Goal: Task Accomplishment & Management: Manage account settings

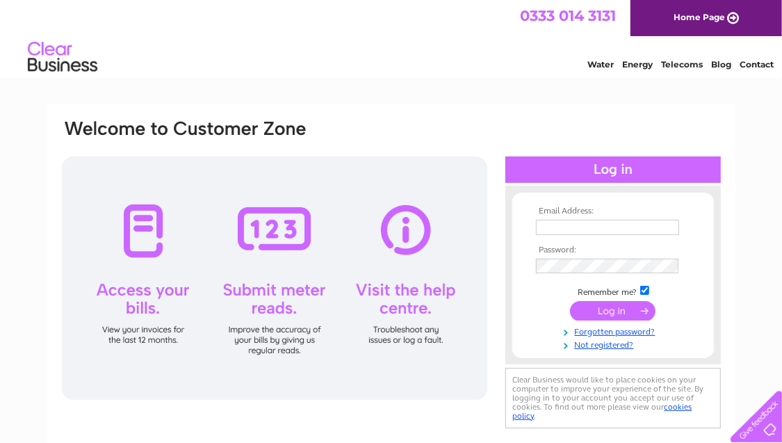
click at [573, 227] on input "text" at bounding box center [607, 227] width 143 height 15
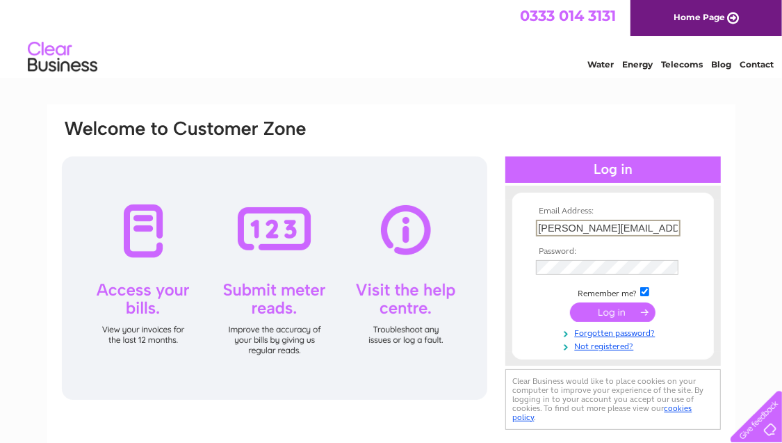
type input "rachel.barr1980@hotmail.co.uk"
click at [612, 314] on input "submit" at bounding box center [613, 310] width 86 height 19
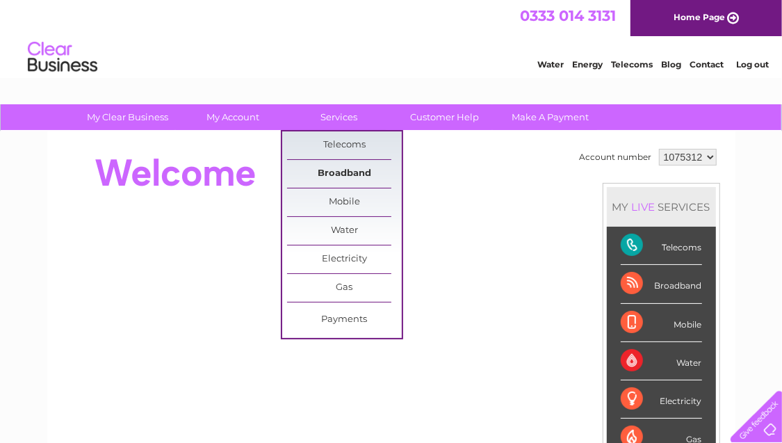
click at [344, 170] on link "Broadband" at bounding box center [344, 174] width 115 height 28
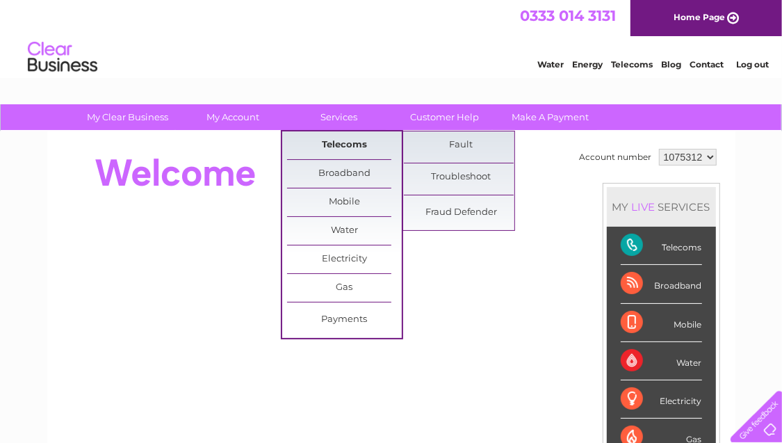
click at [342, 144] on link "Telecoms" at bounding box center [344, 145] width 115 height 28
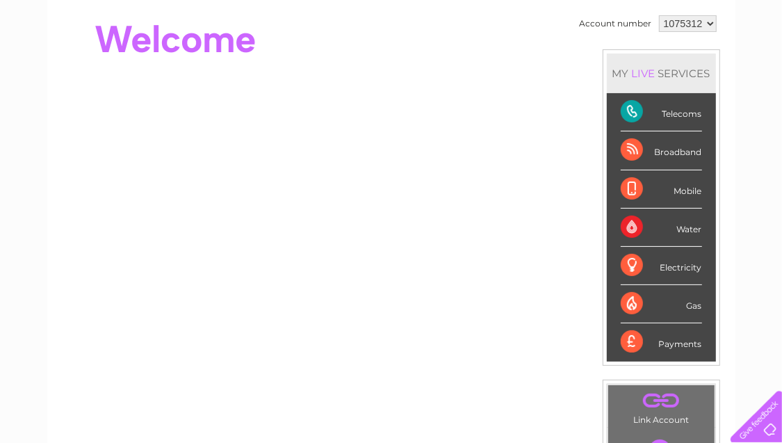
scroll to position [136, 0]
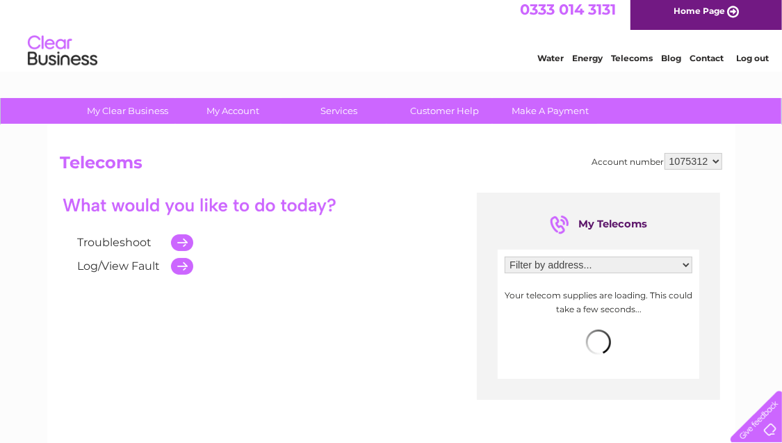
scroll to position [6, 0]
click at [664, 264] on select "Filter by address... Charnwood House, Division Lane, Blackpool, Lancashire, FY4…" at bounding box center [599, 265] width 188 height 17
select select "2147875"
click at [505, 257] on select "Filter by address... Charnwood House, Division Lane, Blackpool, Lancashire, FY4…" at bounding box center [599, 265] width 188 height 17
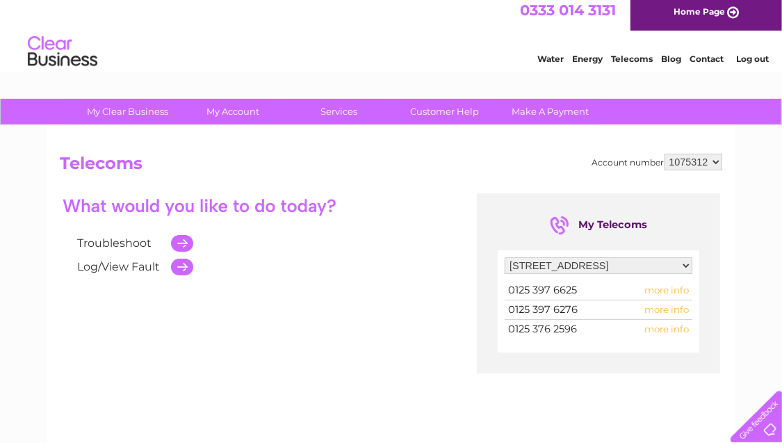
click at [667, 329] on span "more info" at bounding box center [666, 328] width 44 height 11
click at [656, 324] on span "more info" at bounding box center [666, 328] width 44 height 11
click at [620, 325] on td "more info" at bounding box center [655, 329] width 76 height 19
click at [685, 325] on span "more info" at bounding box center [666, 328] width 44 height 11
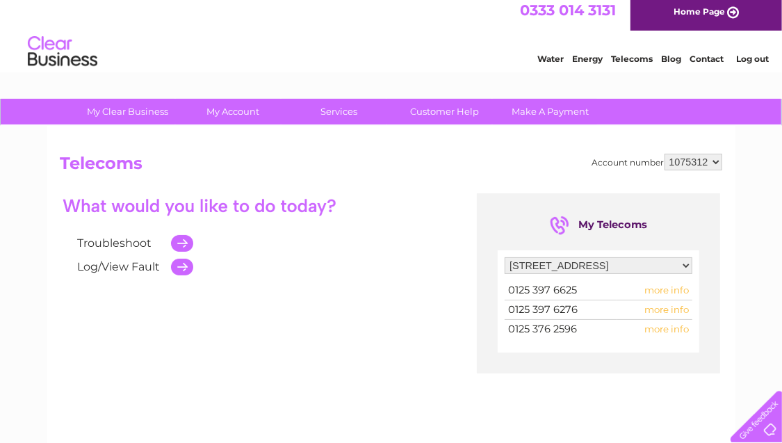
click at [673, 329] on span "more info" at bounding box center [666, 328] width 44 height 11
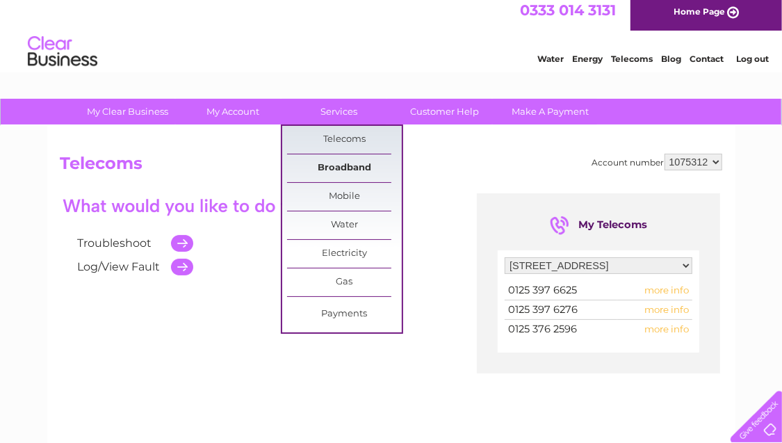
click at [348, 168] on link "Broadband" at bounding box center [344, 168] width 115 height 28
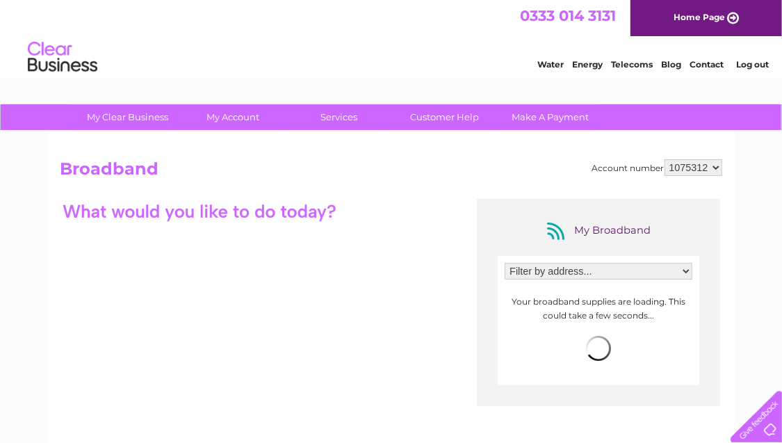
click at [633, 269] on select "Filter by address... Charnwood House, Division Lane, Blackpool, Lancashire, FY4…" at bounding box center [599, 271] width 188 height 17
select select "2147875"
click at [505, 263] on select "Filter by address... Charnwood House, Division Lane, Blackpool, Lancashire, FY4…" at bounding box center [599, 271] width 188 height 17
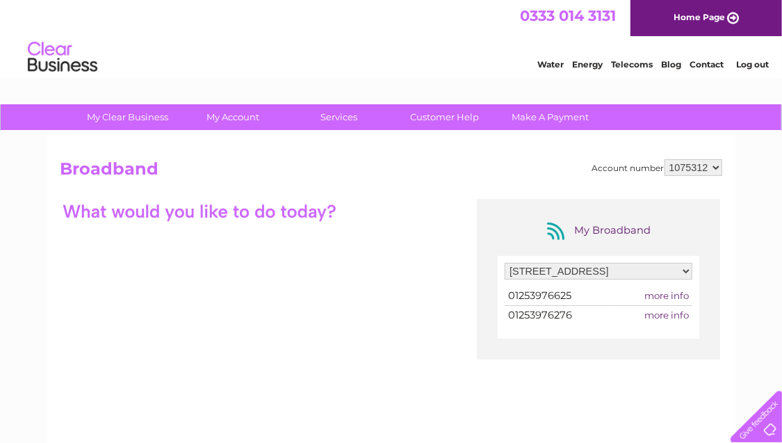
click at [668, 293] on span "more info" at bounding box center [666, 295] width 44 height 11
click at [658, 293] on span "more info" at bounding box center [666, 295] width 44 height 11
click at [678, 295] on span "more info" at bounding box center [666, 295] width 44 height 11
click at [441, 124] on link "Customer Help" at bounding box center [444, 117] width 115 height 26
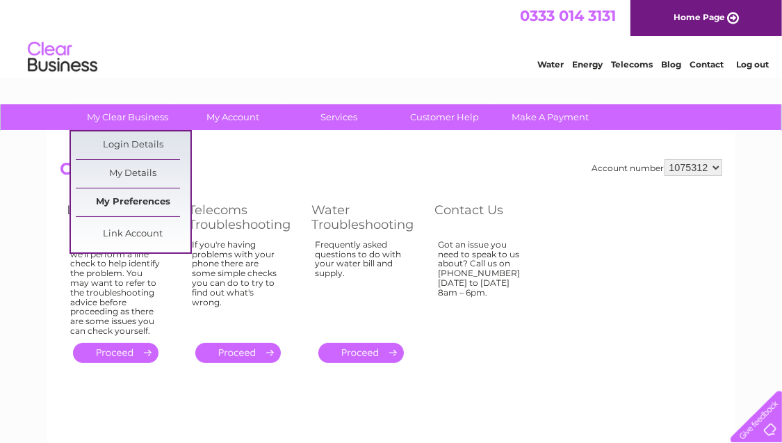
click at [143, 200] on link "My Preferences" at bounding box center [133, 202] width 115 height 28
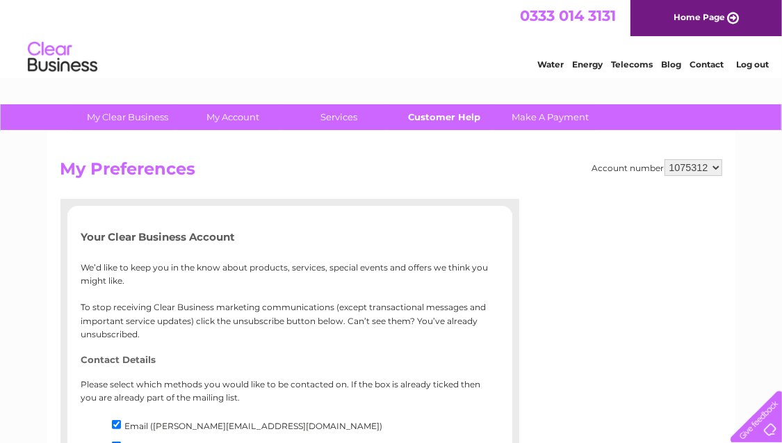
click at [441, 117] on link "Customer Help" at bounding box center [444, 117] width 115 height 26
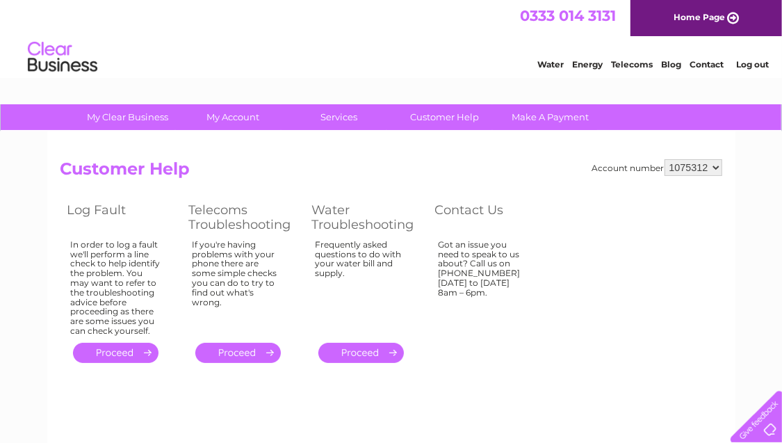
click at [706, 62] on link "Contact" at bounding box center [707, 64] width 34 height 10
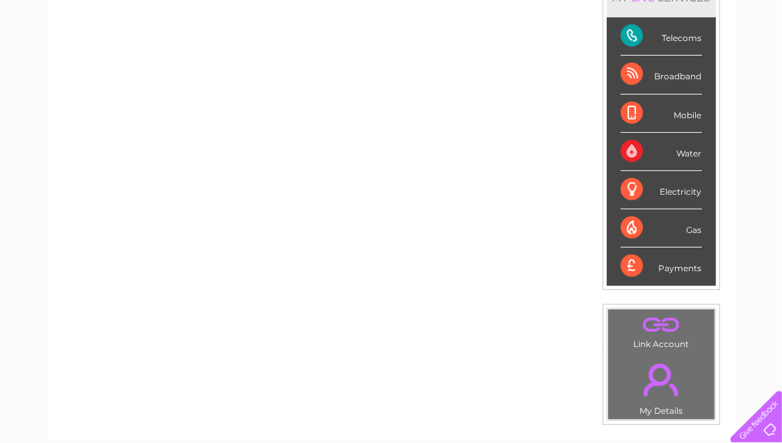
scroll to position [215, 0]
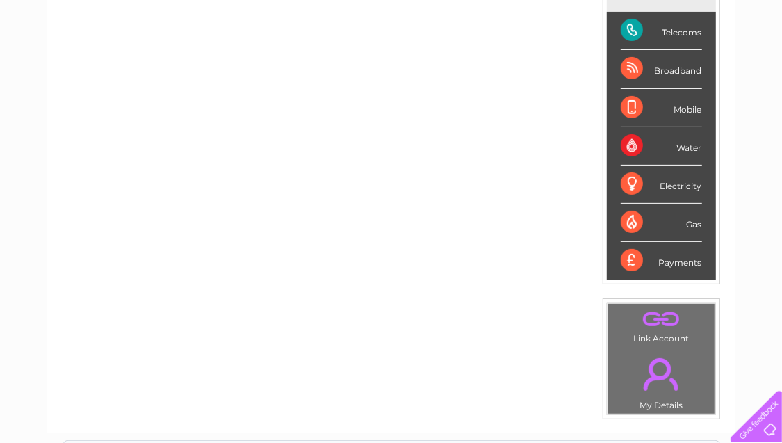
click at [640, 28] on div "Telecoms" at bounding box center [661, 31] width 81 height 38
click at [623, 25] on div "Telecoms" at bounding box center [661, 31] width 81 height 38
click at [631, 32] on div "Telecoms" at bounding box center [661, 31] width 81 height 38
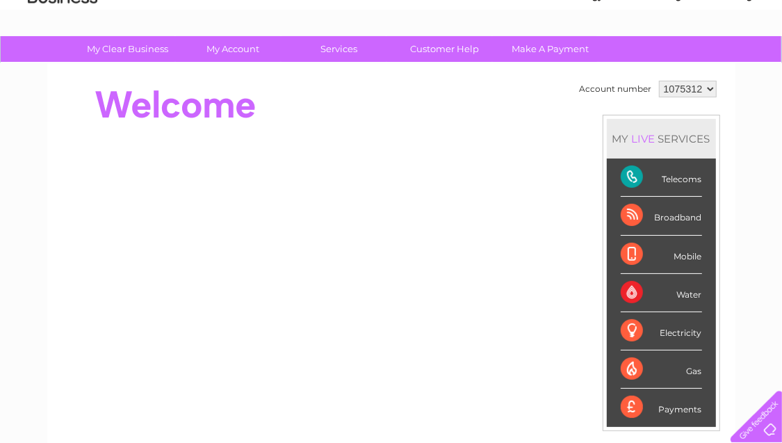
scroll to position [67, 0]
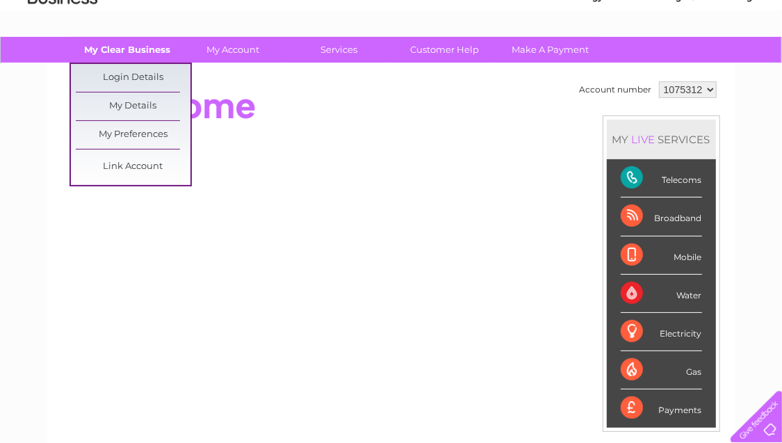
click at [133, 49] on link "My Clear Business" at bounding box center [127, 50] width 115 height 26
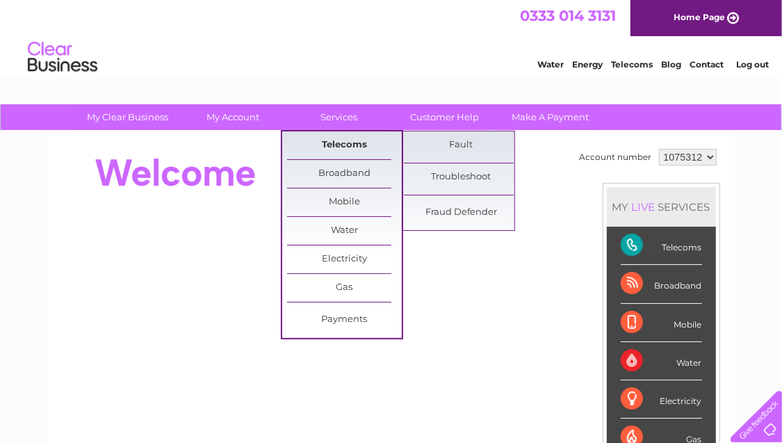
click at [347, 143] on link "Telecoms" at bounding box center [344, 145] width 115 height 28
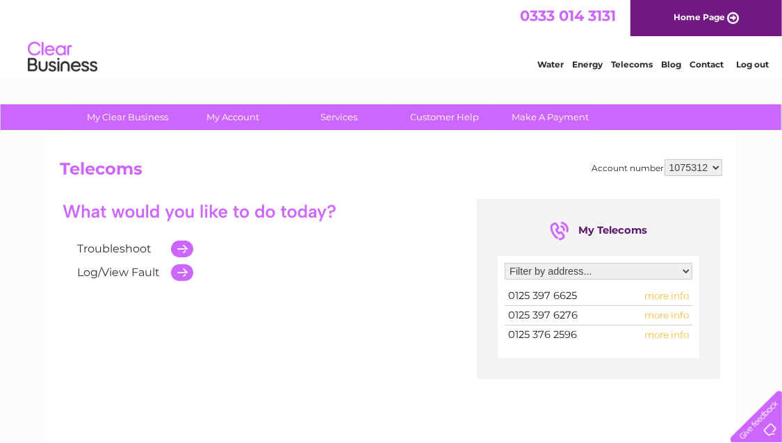
click at [715, 67] on link "Contact" at bounding box center [707, 64] width 34 height 10
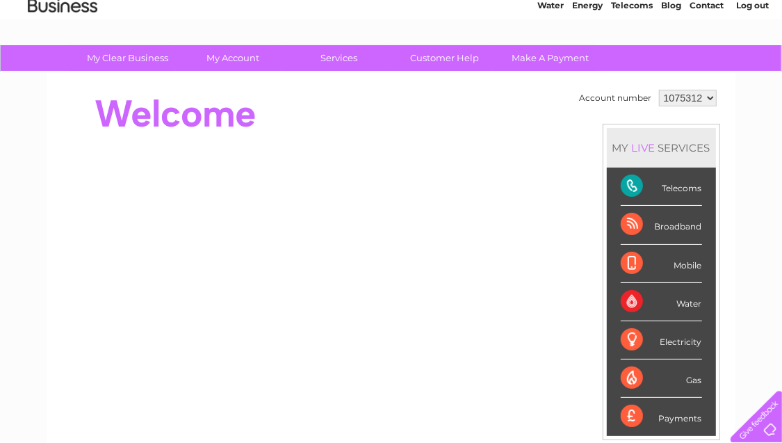
scroll to position [60, 0]
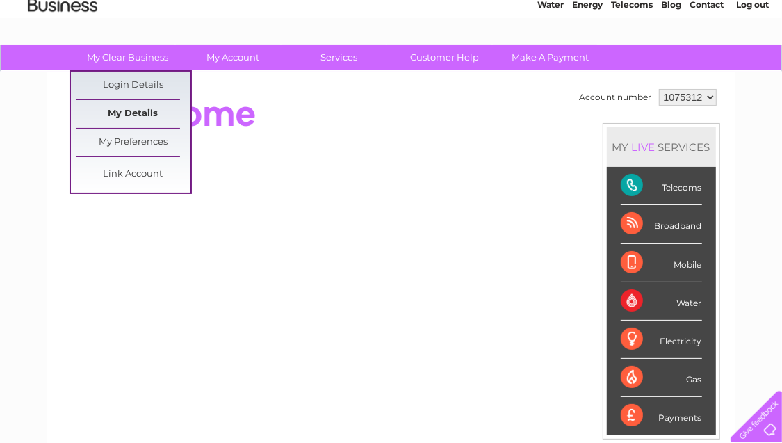
click at [150, 108] on link "My Details" at bounding box center [133, 114] width 115 height 28
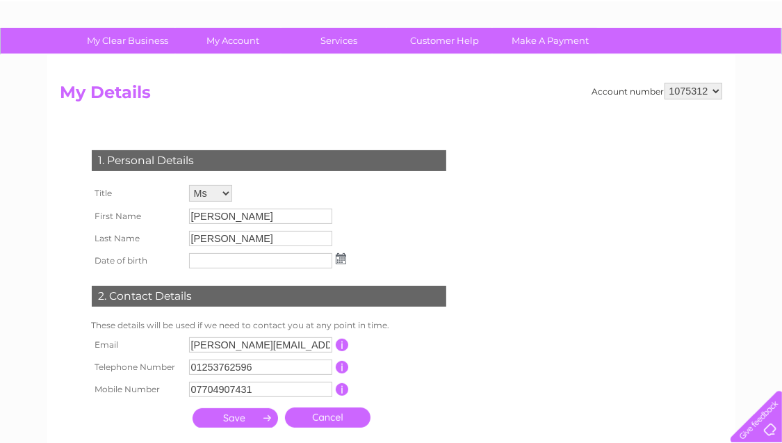
scroll to position [77, 0]
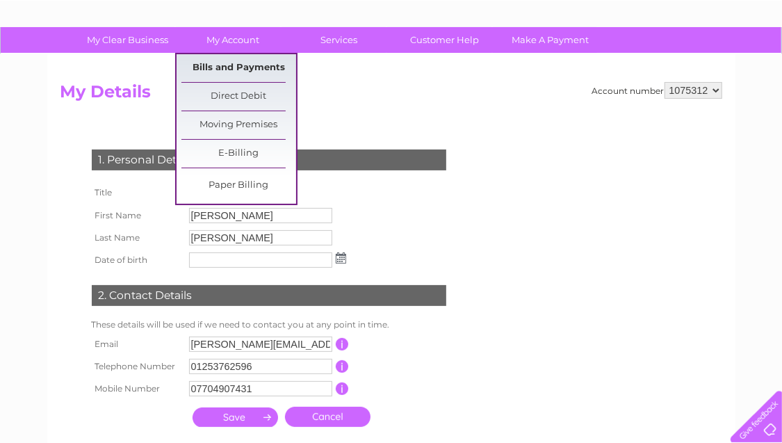
click at [241, 73] on link "Bills and Payments" at bounding box center [238, 68] width 115 height 28
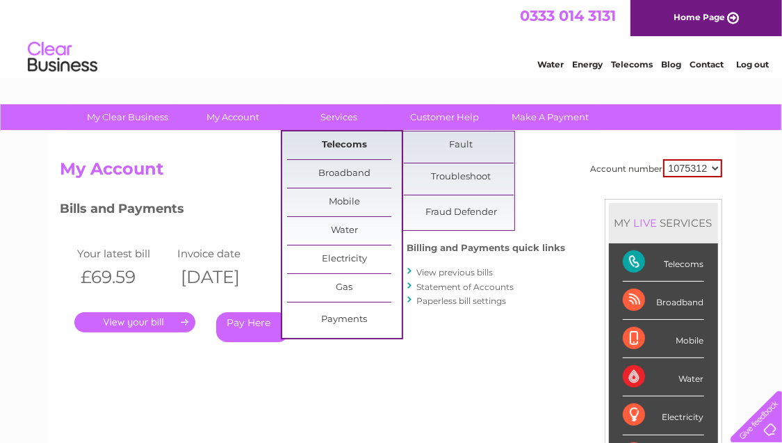
click at [338, 149] on link "Telecoms" at bounding box center [344, 145] width 115 height 28
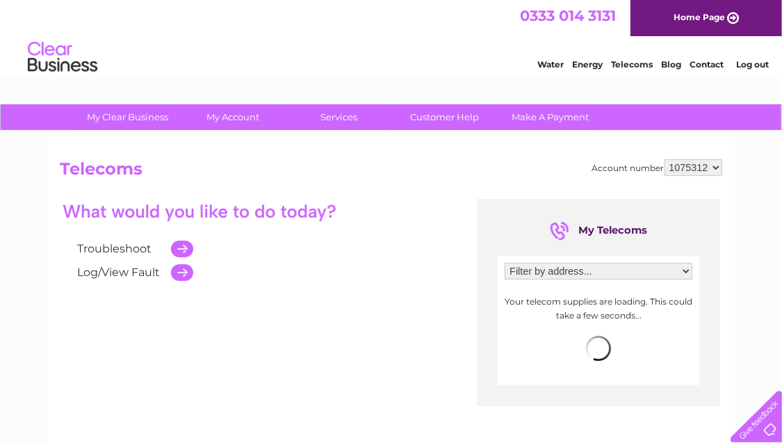
click at [682, 271] on select "Filter by address... [STREET_ADDRESS]" at bounding box center [599, 271] width 188 height 17
select select "2147875"
click at [505, 263] on select "Filter by address... Charnwood House, Division Lane, Blackpool, Lancashire, FY4…" at bounding box center [599, 271] width 188 height 17
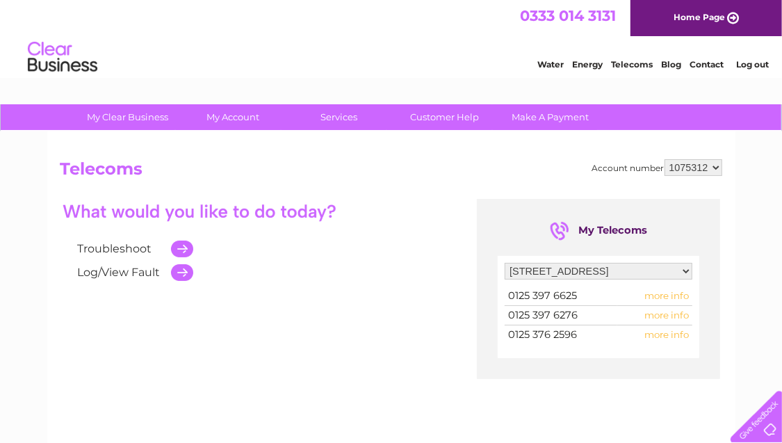
click at [617, 332] on td "more info" at bounding box center [655, 334] width 76 height 19
click at [662, 332] on span "more info" at bounding box center [666, 334] width 44 height 11
click at [675, 332] on span "more info" at bounding box center [666, 334] width 44 height 11
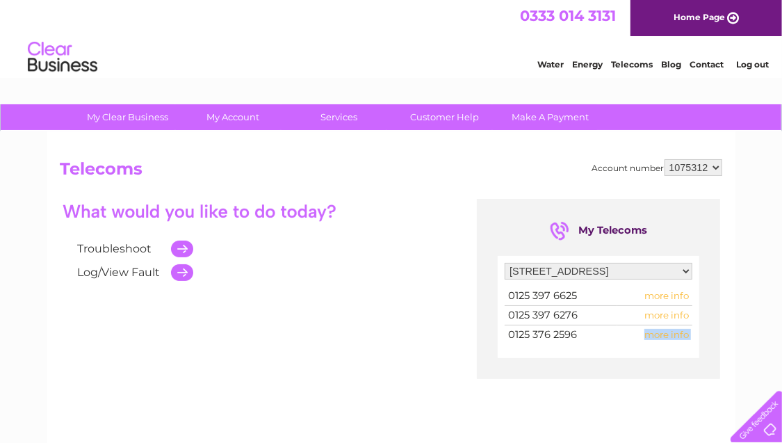
click at [675, 332] on span "more info" at bounding box center [666, 334] width 44 height 11
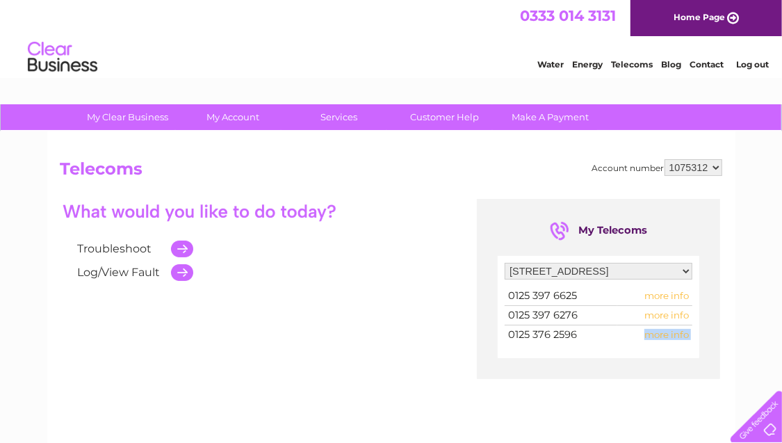
click at [675, 332] on span "more info" at bounding box center [666, 334] width 44 height 11
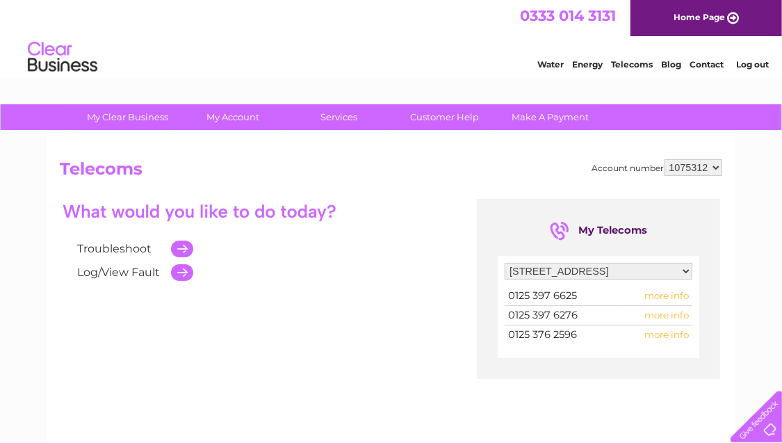
click at [586, 338] on td "0125 376 2596" at bounding box center [561, 334] width 112 height 19
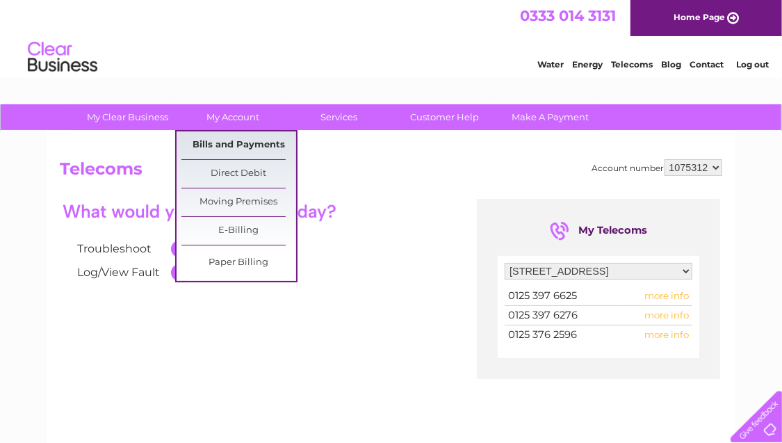
click at [245, 145] on link "Bills and Payments" at bounding box center [238, 145] width 115 height 28
click at [251, 145] on link "Bills and Payments" at bounding box center [238, 145] width 115 height 28
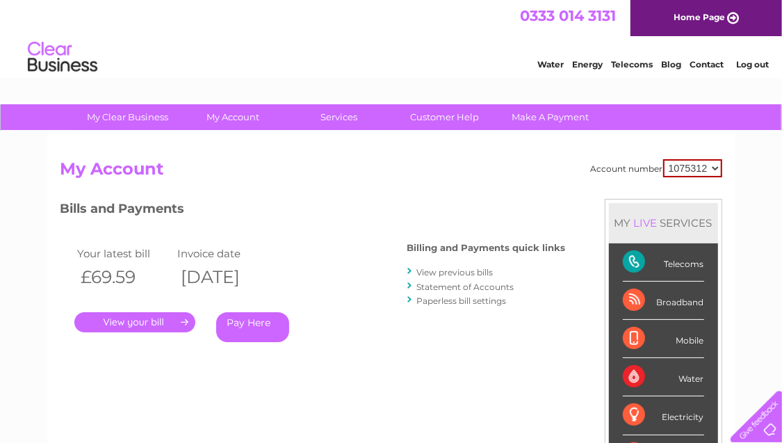
click at [466, 272] on link "View previous bills" at bounding box center [455, 272] width 76 height 10
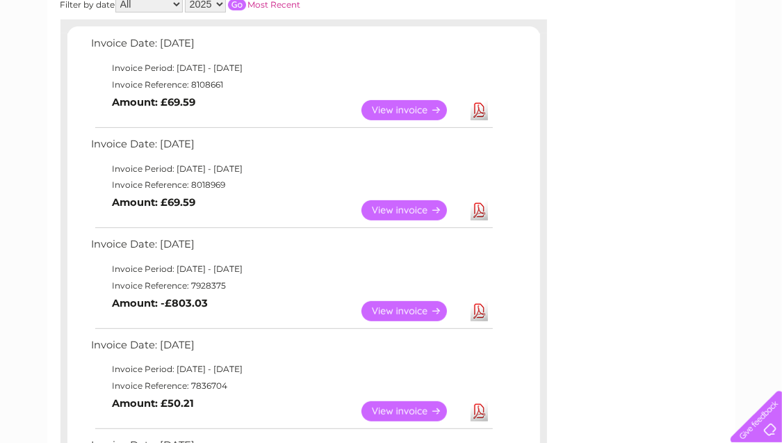
scroll to position [152, 0]
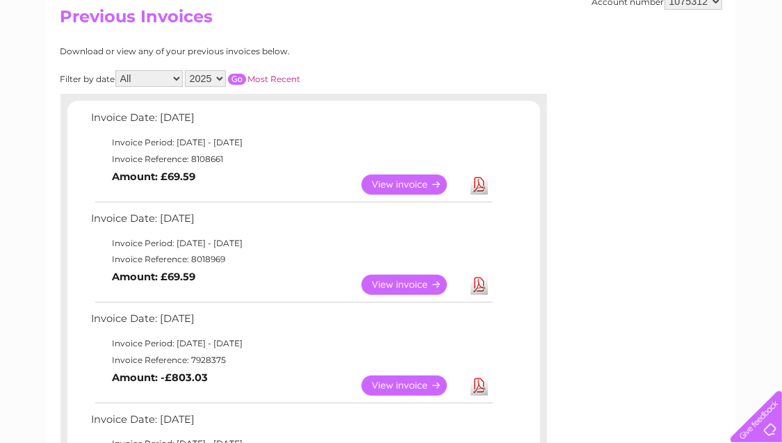
click at [402, 178] on link "View" at bounding box center [412, 184] width 102 height 20
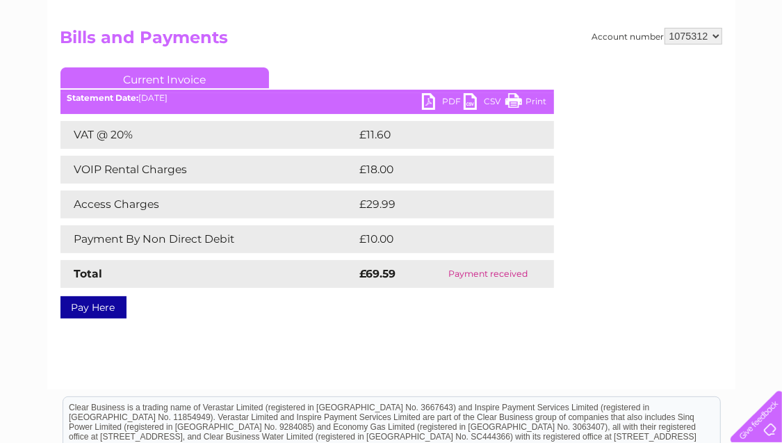
scroll to position [144, 0]
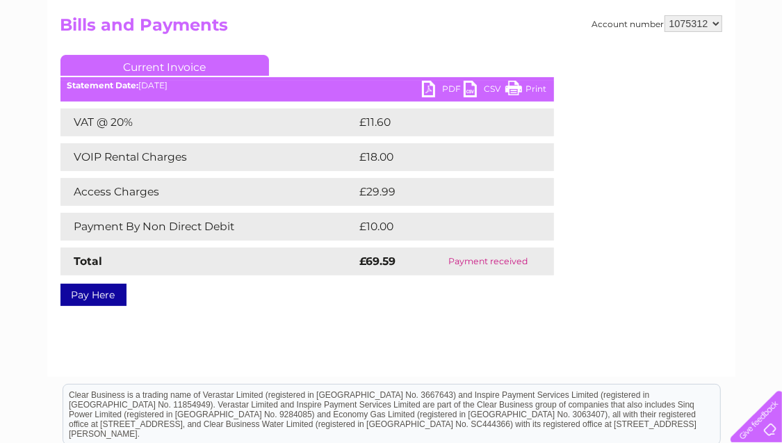
click at [429, 90] on link "PDF" at bounding box center [443, 91] width 42 height 20
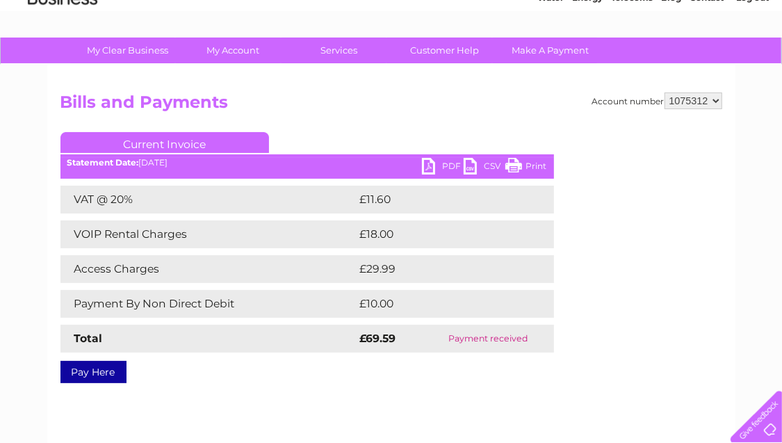
scroll to position [15, 0]
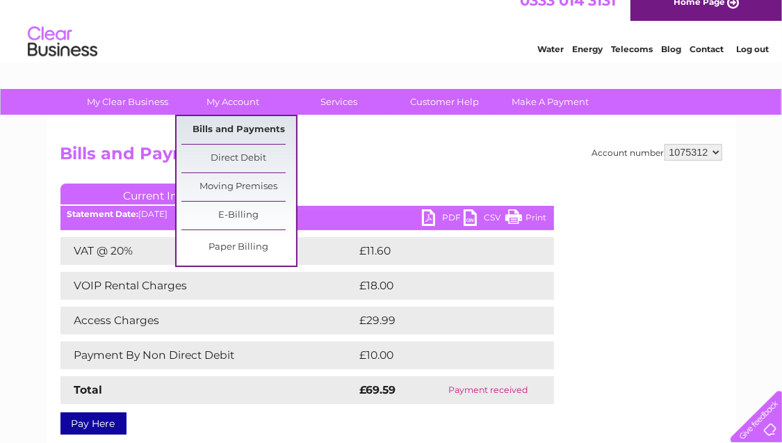
click at [241, 128] on link "Bills and Payments" at bounding box center [238, 130] width 115 height 28
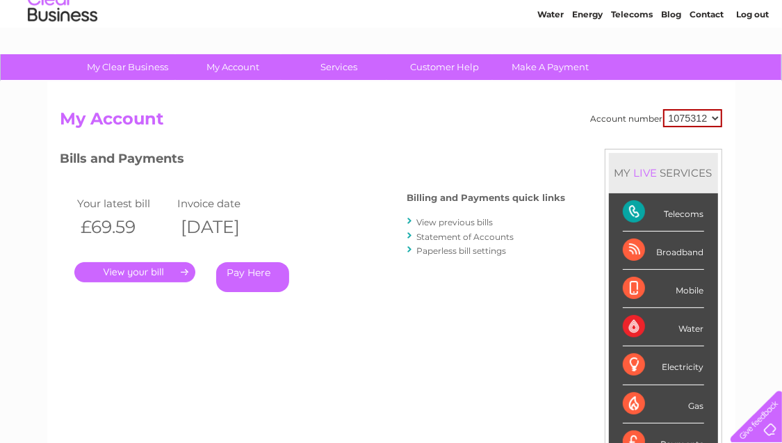
scroll to position [51, 0]
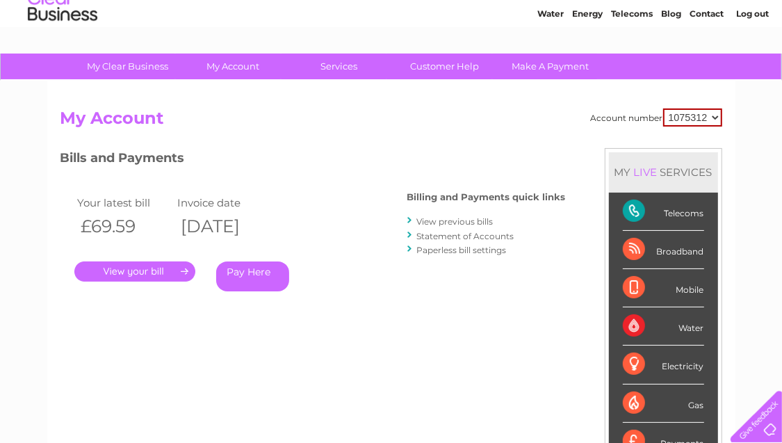
click at [447, 220] on link "View previous bills" at bounding box center [455, 221] width 76 height 10
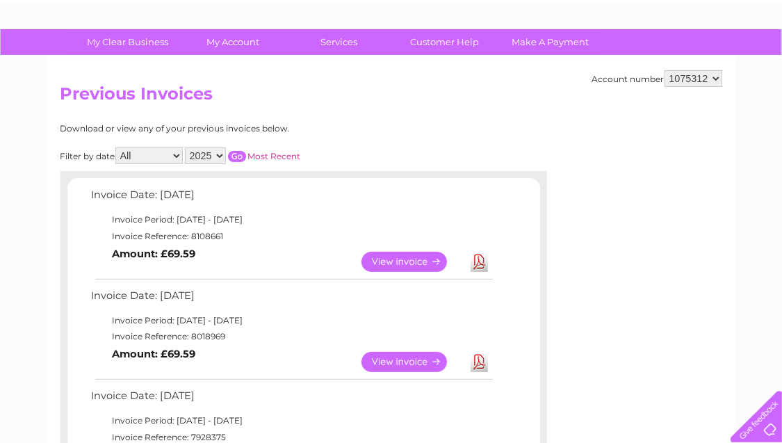
scroll to position [76, 0]
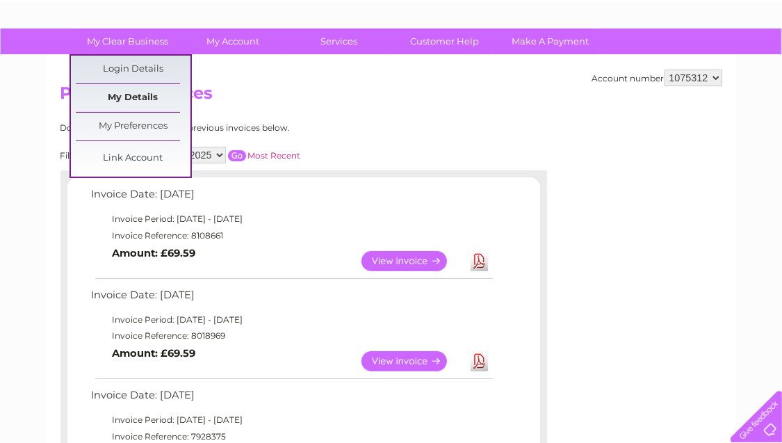
click at [140, 99] on link "My Details" at bounding box center [133, 98] width 115 height 28
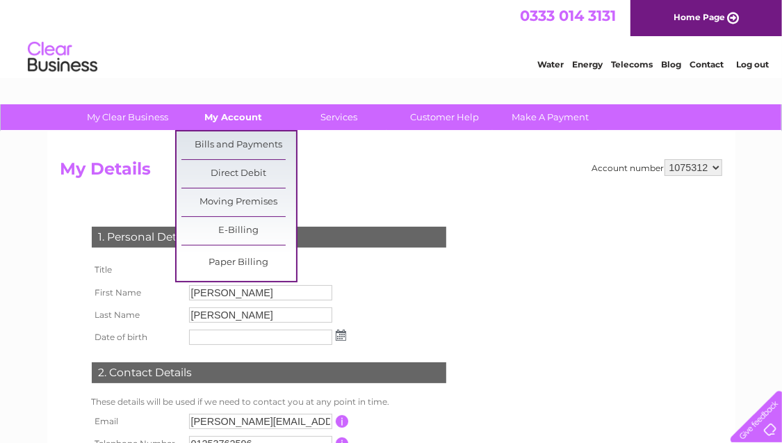
click at [222, 117] on link "My Account" at bounding box center [233, 117] width 115 height 26
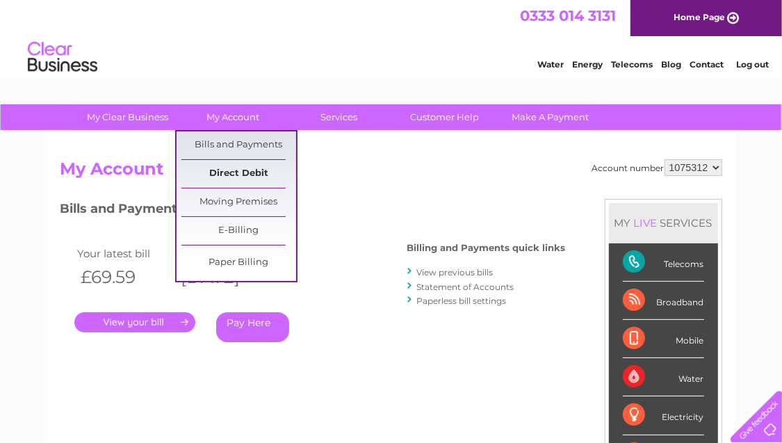
click at [238, 171] on link "Direct Debit" at bounding box center [238, 174] width 115 height 28
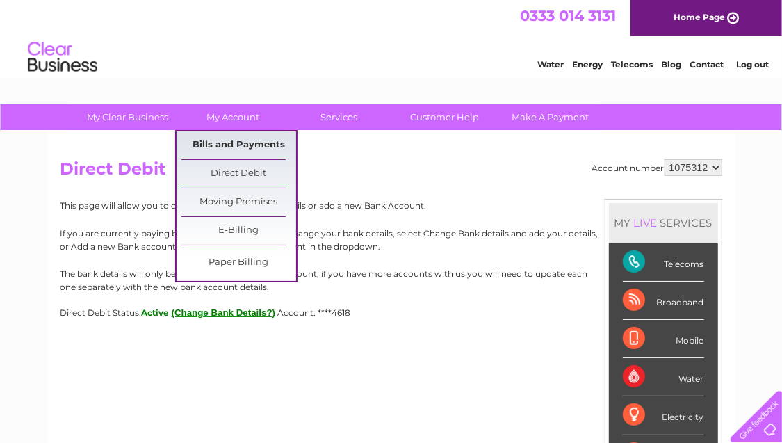
click at [237, 147] on link "Bills and Payments" at bounding box center [238, 145] width 115 height 28
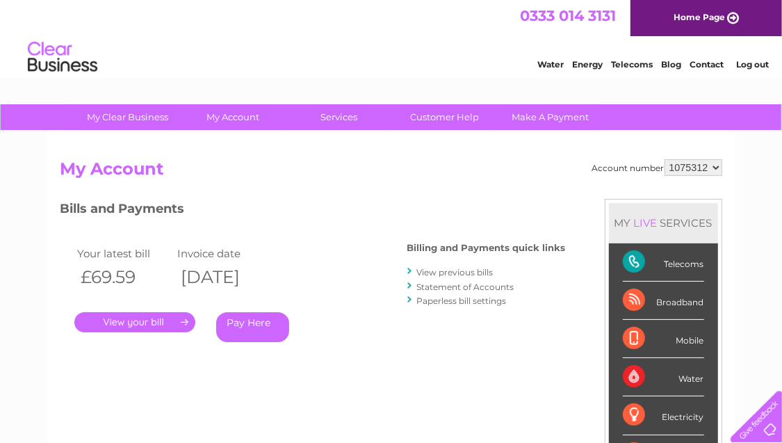
click at [487, 286] on link "Statement of Accounts" at bounding box center [465, 287] width 97 height 10
